Goal: Contribute content

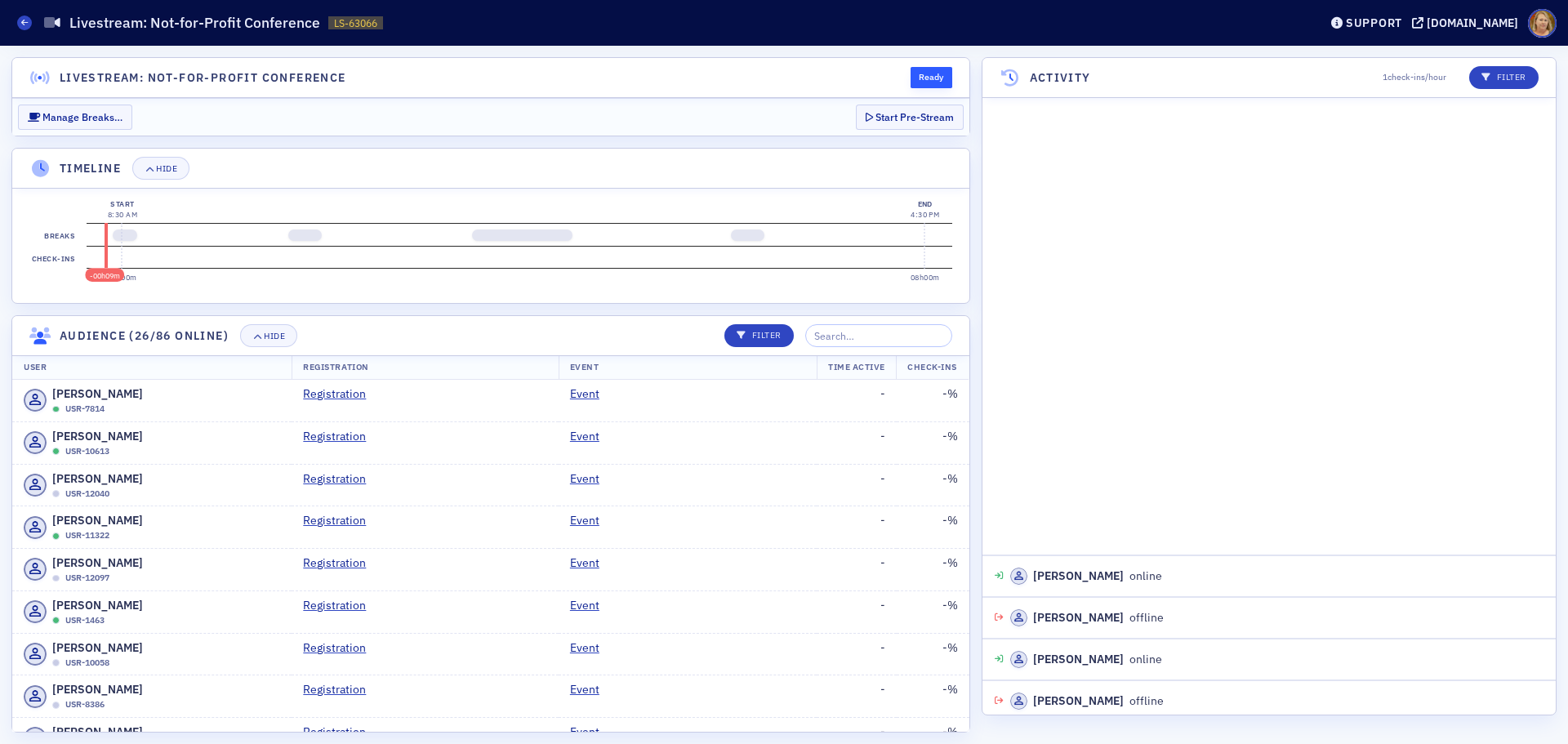
scroll to position [1300, 0]
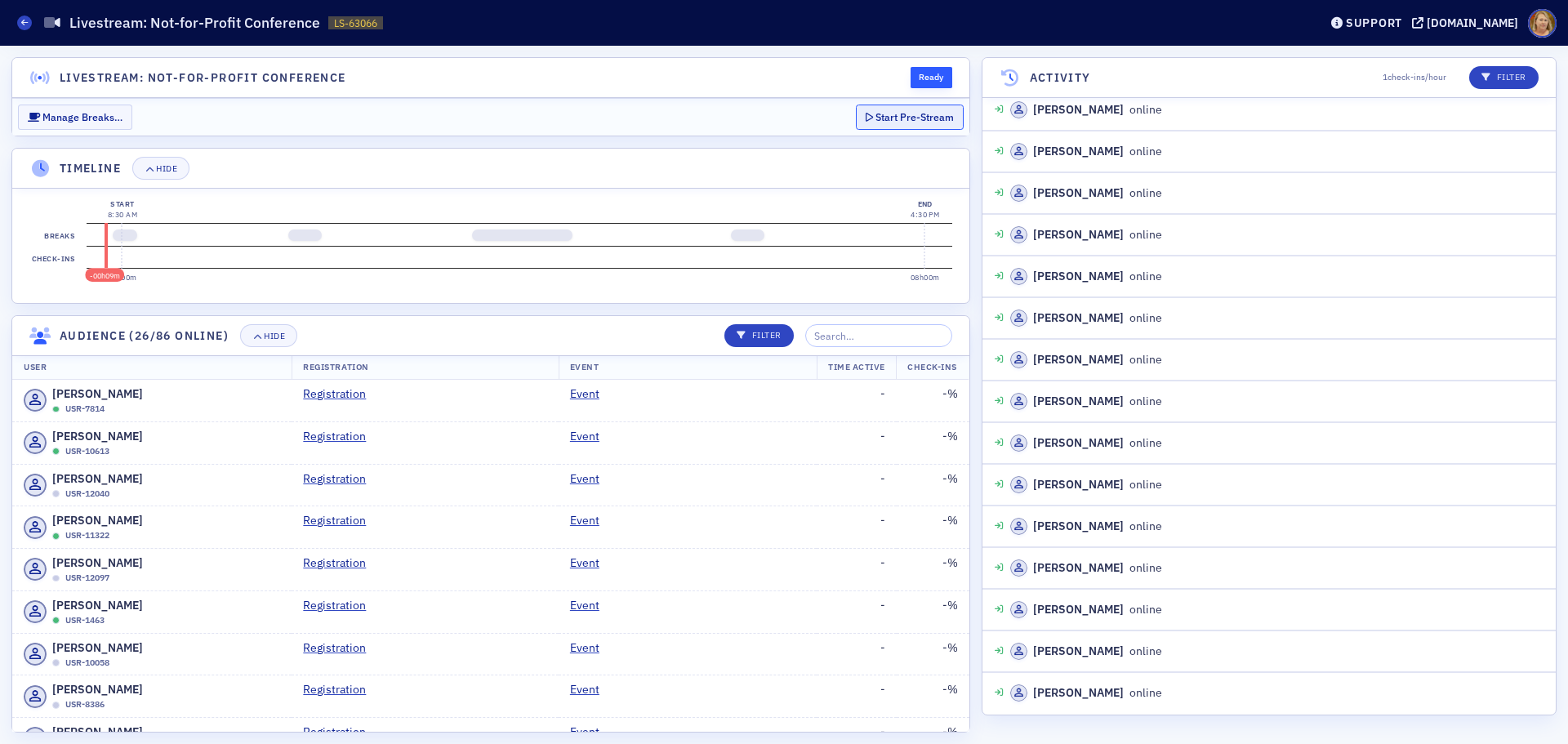
click at [905, 119] on button "Start Pre-Stream" at bounding box center [910, 117] width 108 height 25
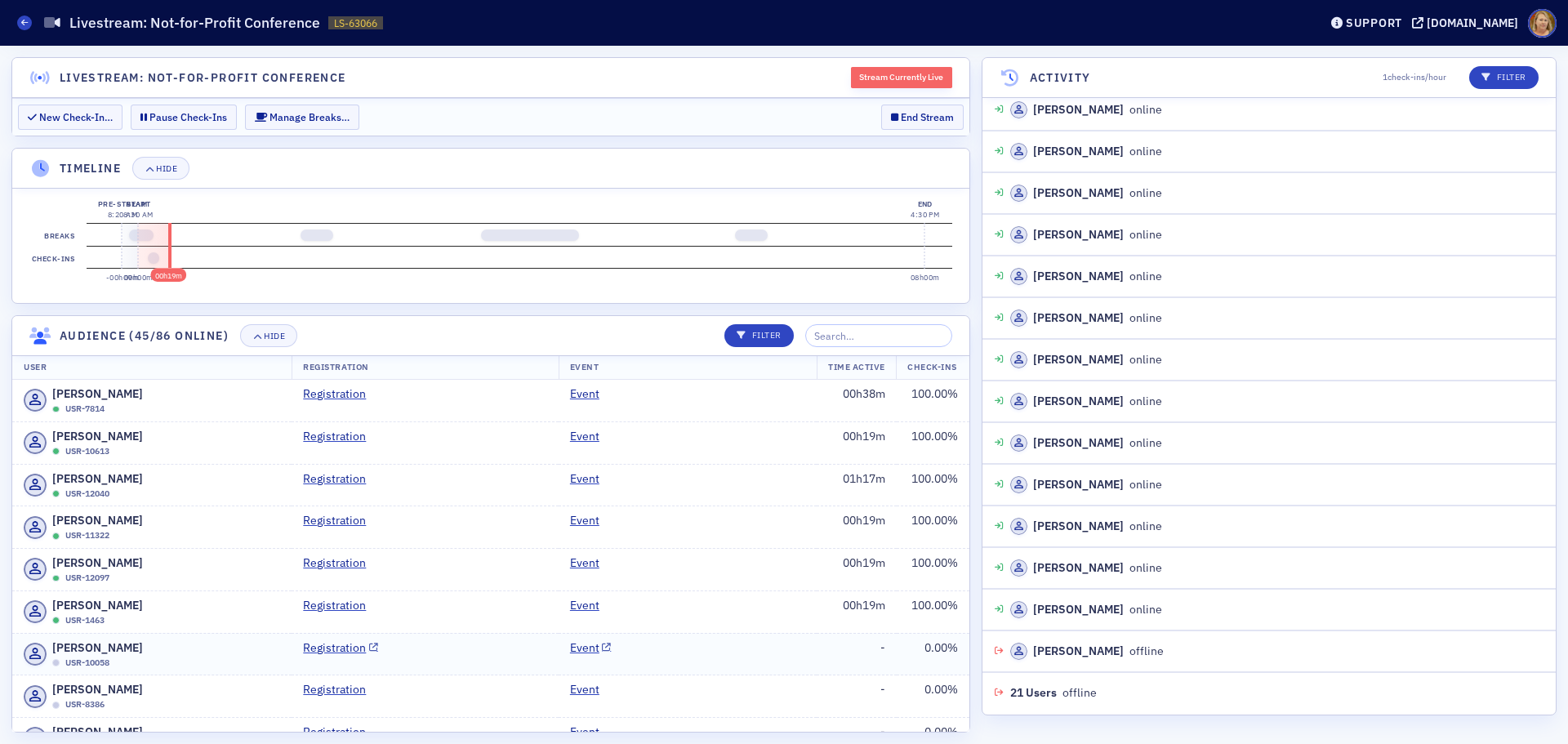
scroll to position [3676, 0]
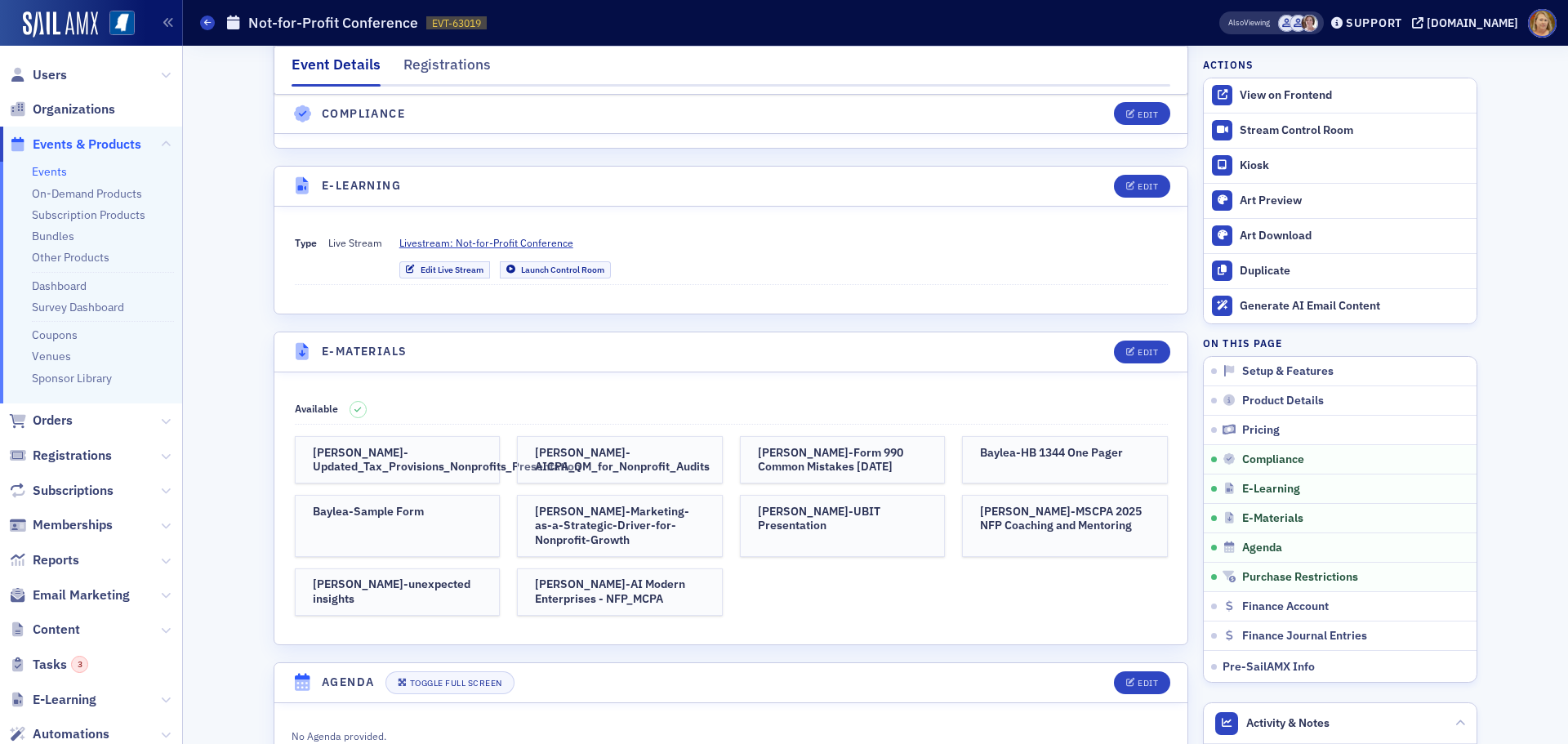
scroll to position [3269, 0]
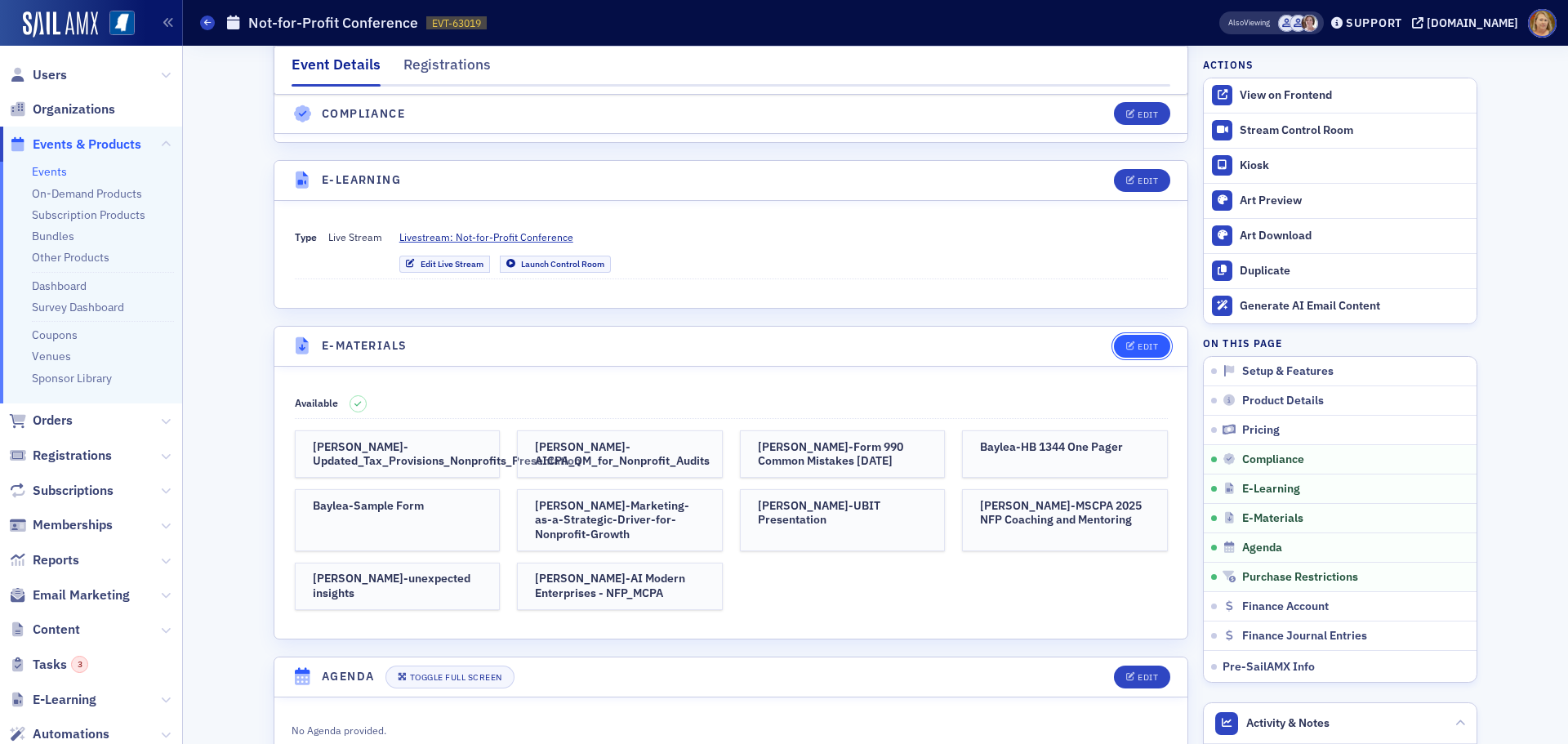
click at [1142, 342] on div "Edit" at bounding box center [1147, 347] width 20 height 9
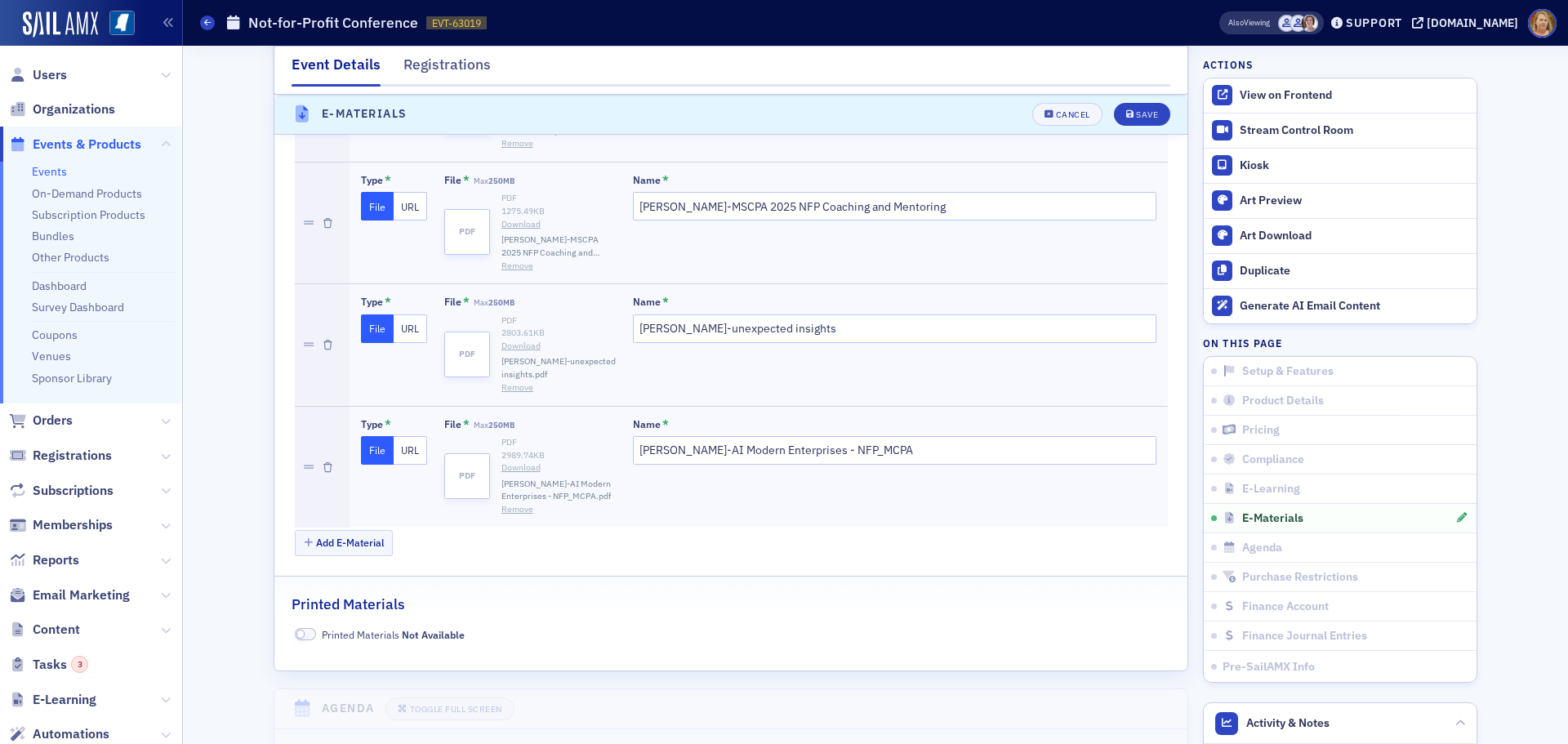
scroll to position [4417, 0]
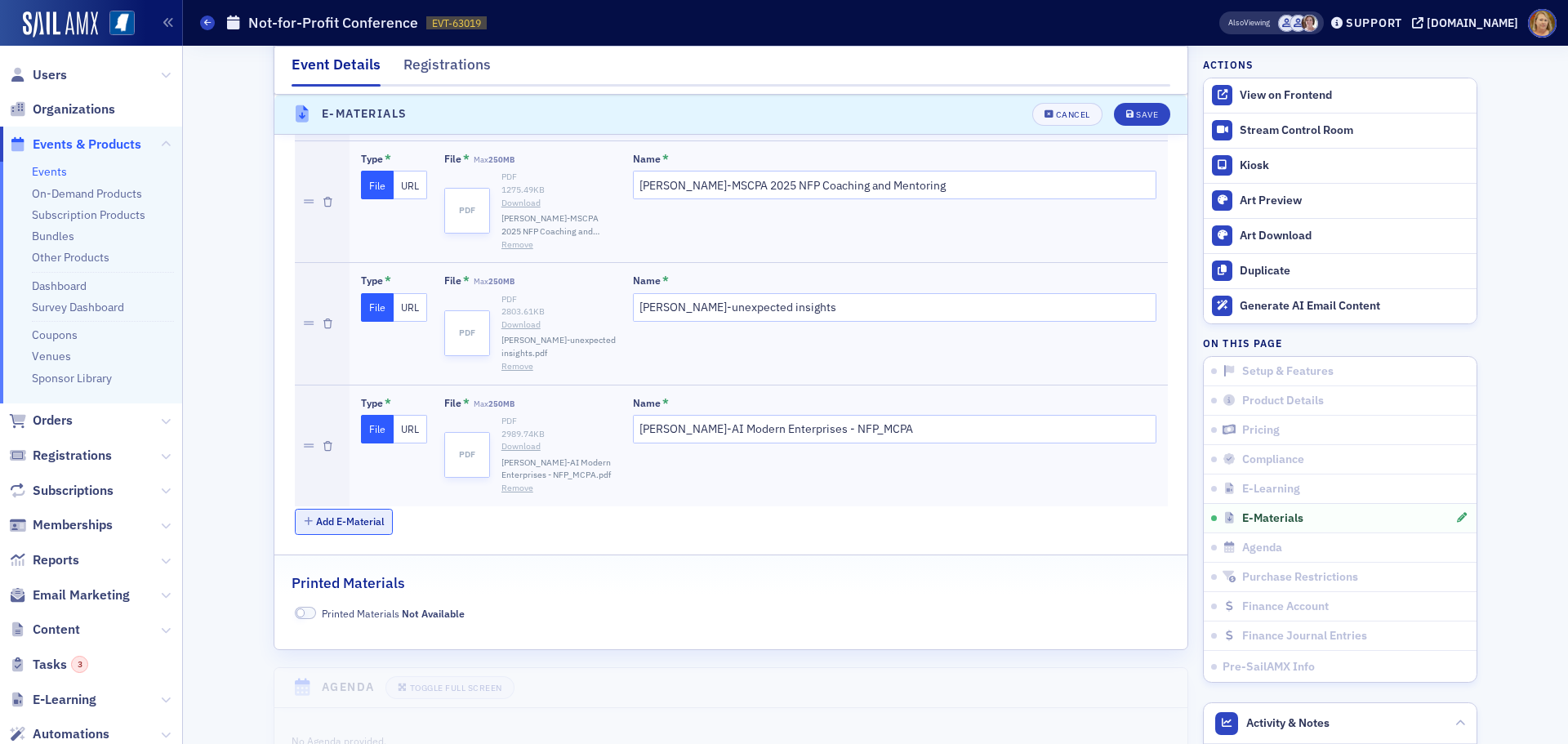
click at [362, 509] on button "Add E-Material" at bounding box center [344, 521] width 99 height 25
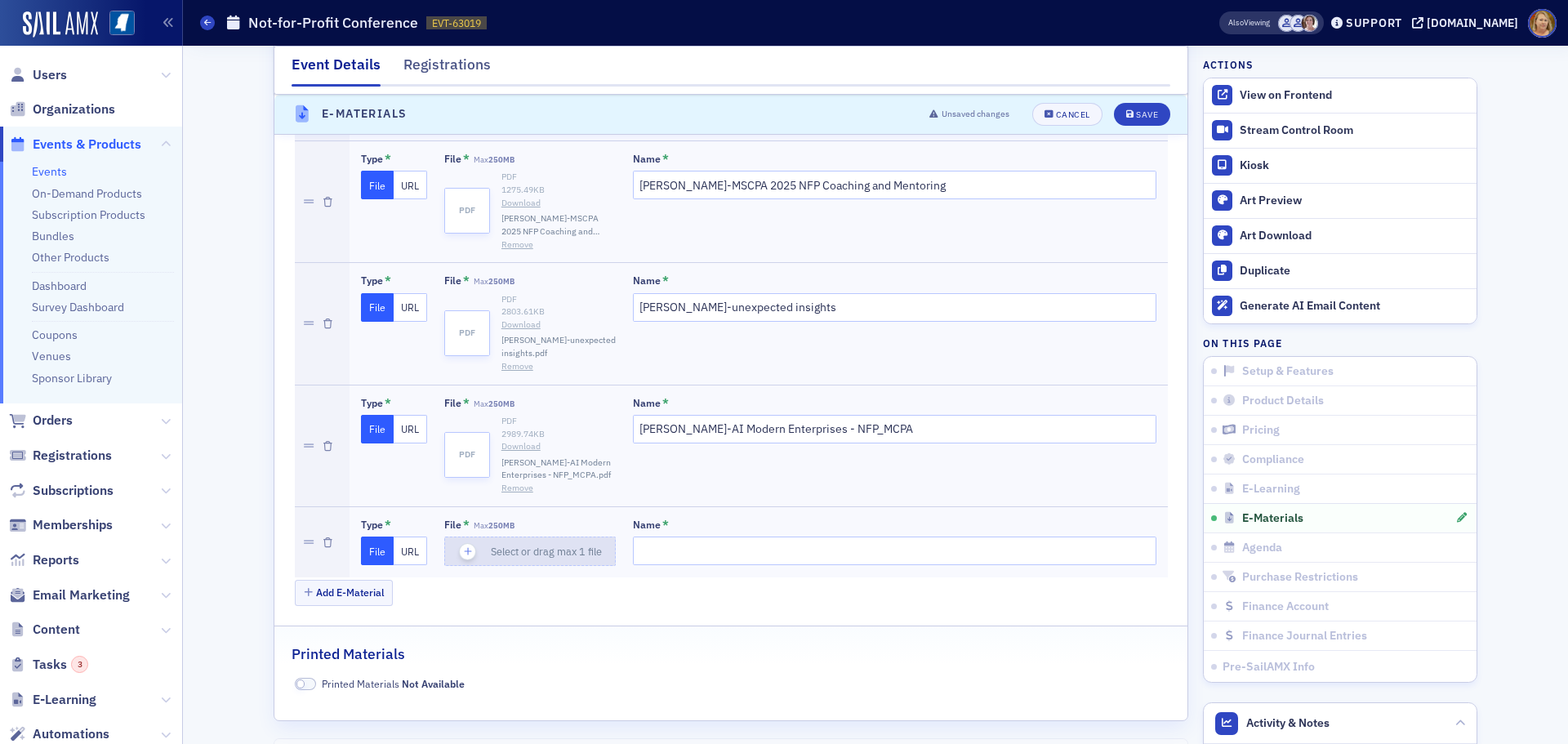
click at [464, 548] on use "button" at bounding box center [467, 552] width 8 height 8
type input "[PERSON_NAME] handout-D.I.P. Worksheet"
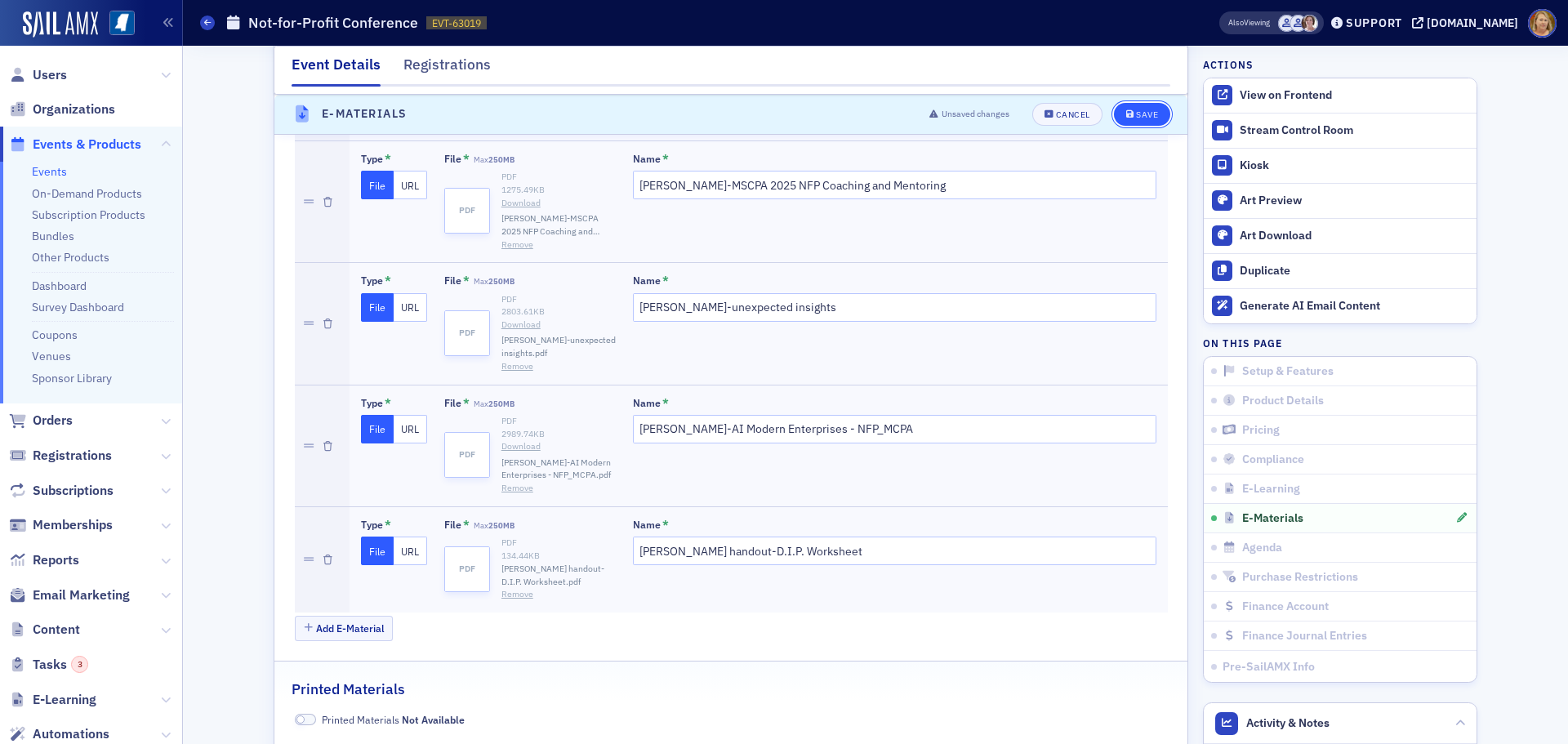
click at [1136, 111] on div "Save" at bounding box center [1146, 115] width 22 height 9
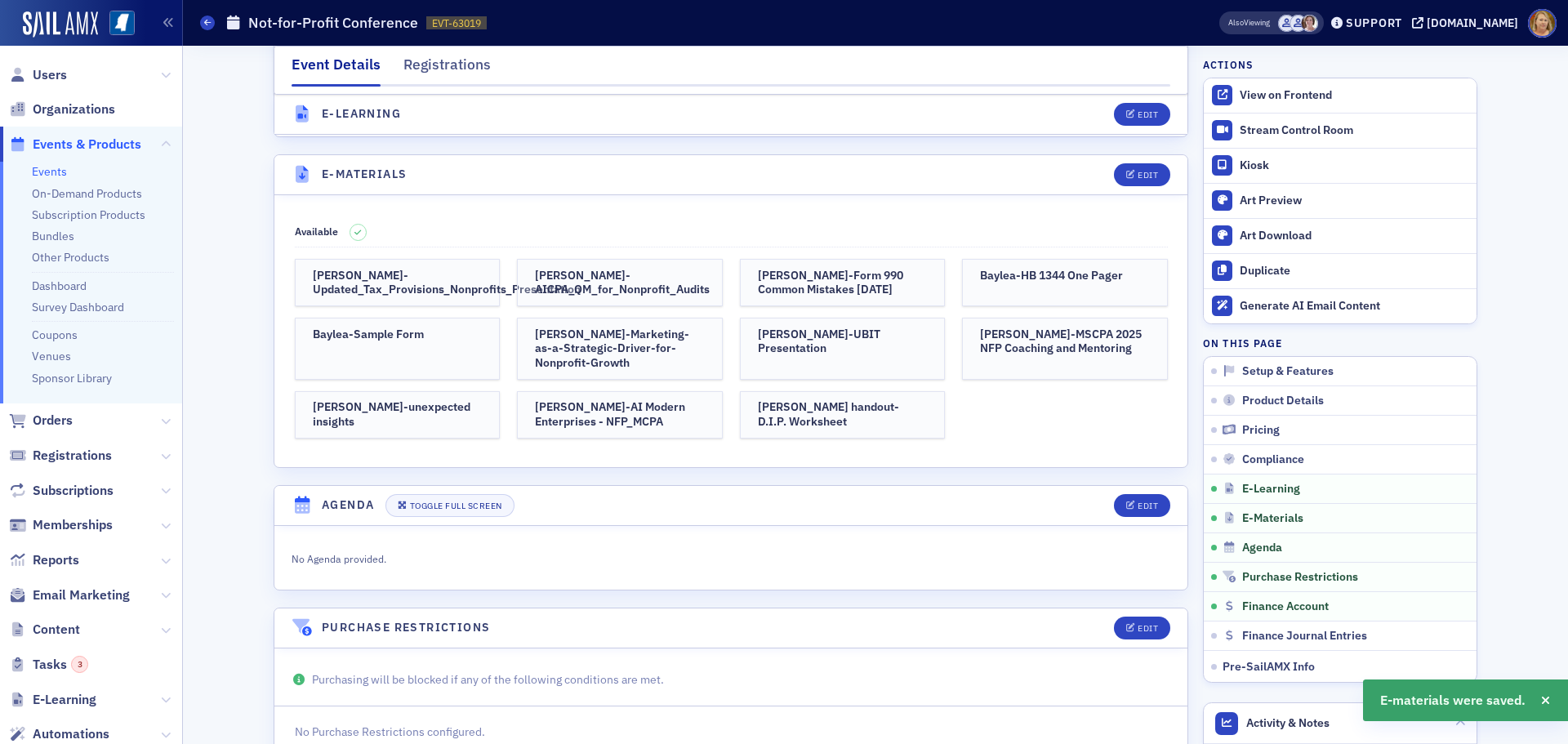
scroll to position [3437, 0]
